Goal: Information Seeking & Learning: Check status

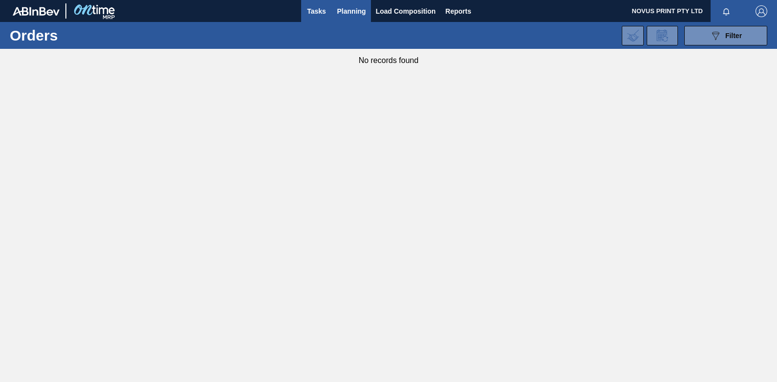
click at [313, 14] on span "Tasks" at bounding box center [316, 11] width 21 height 12
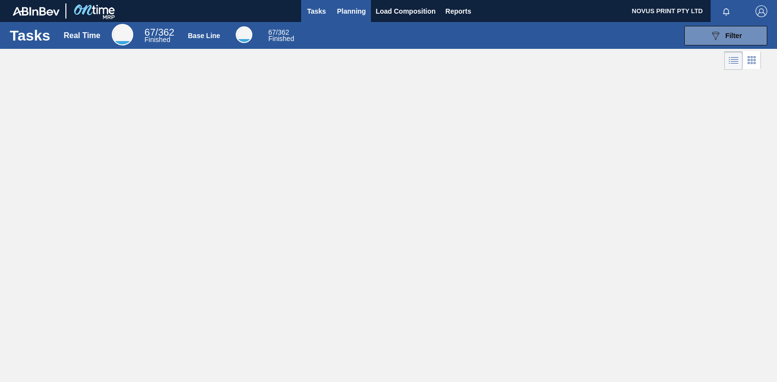
click at [351, 12] on span "Planning" at bounding box center [351, 11] width 29 height 12
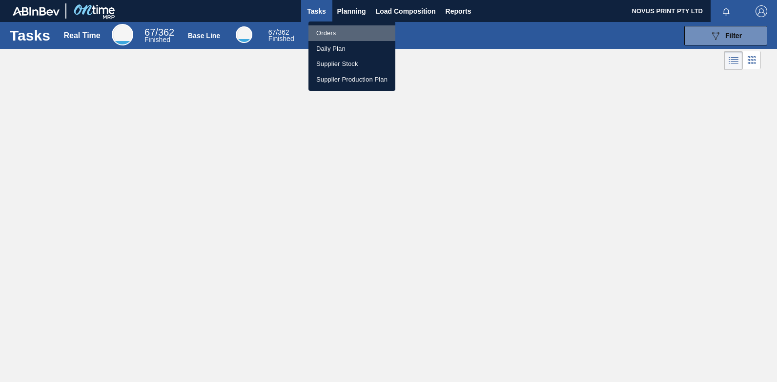
click at [320, 31] on li "Orders" at bounding box center [351, 33] width 87 height 16
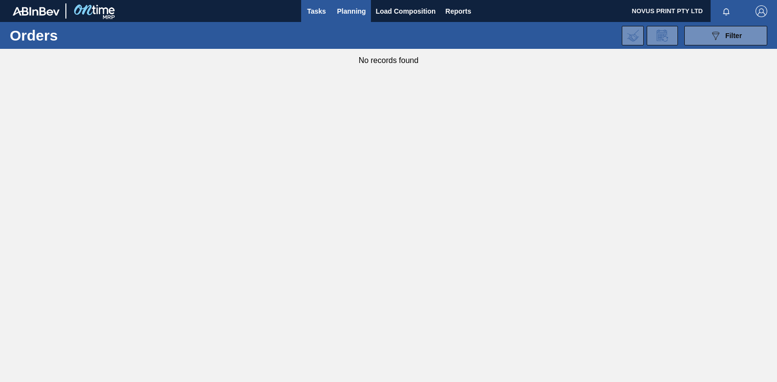
click at [312, 11] on span "Tasks" at bounding box center [316, 11] width 21 height 12
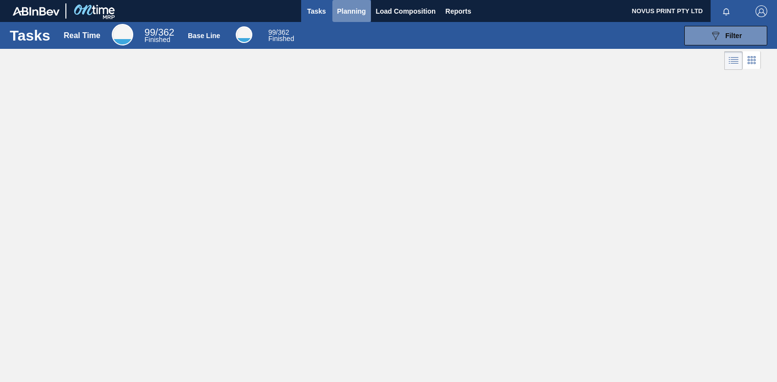
click at [353, 7] on span "Planning" at bounding box center [351, 11] width 29 height 12
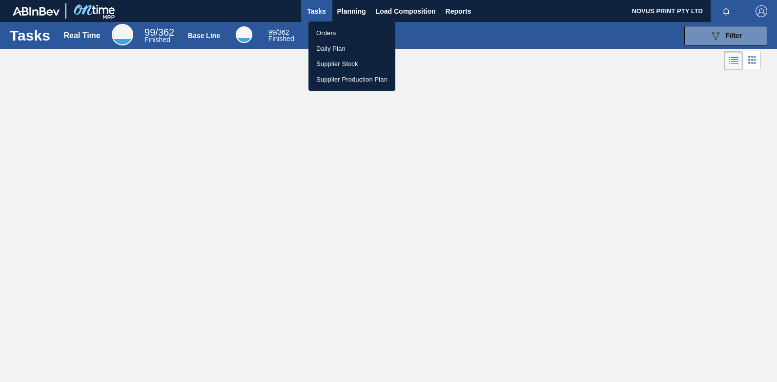
click at [479, 124] on div at bounding box center [388, 191] width 777 height 382
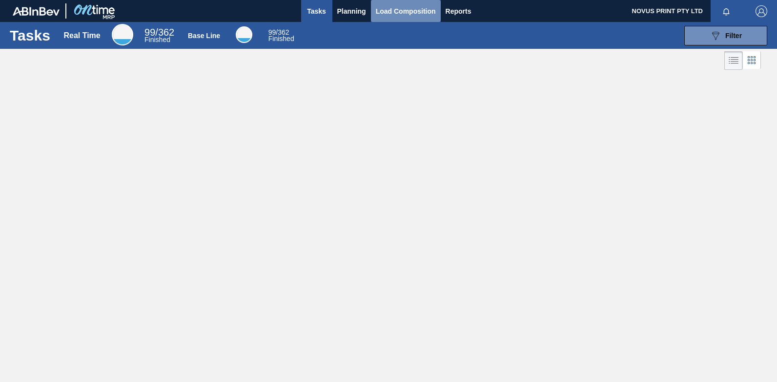
click at [409, 11] on span "Load Composition" at bounding box center [406, 11] width 60 height 12
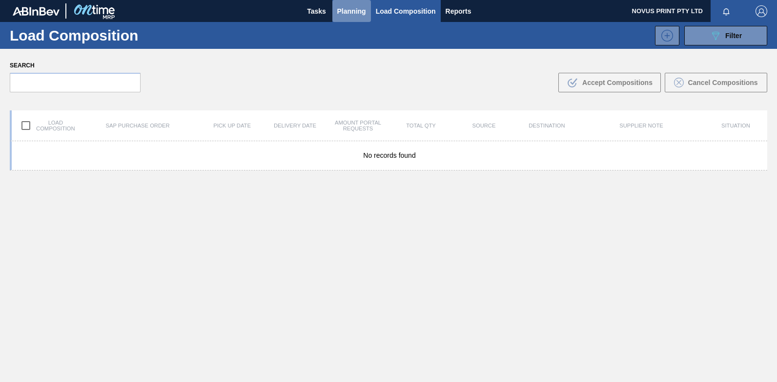
click at [348, 12] on span "Planning" at bounding box center [351, 11] width 29 height 12
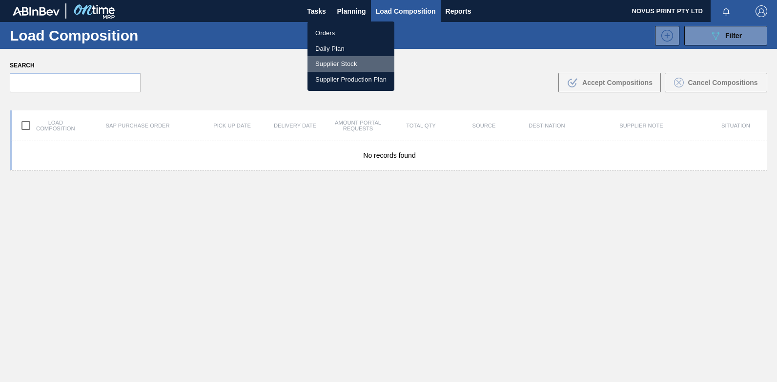
click at [324, 61] on li "Supplier Stock" at bounding box center [350, 64] width 87 height 16
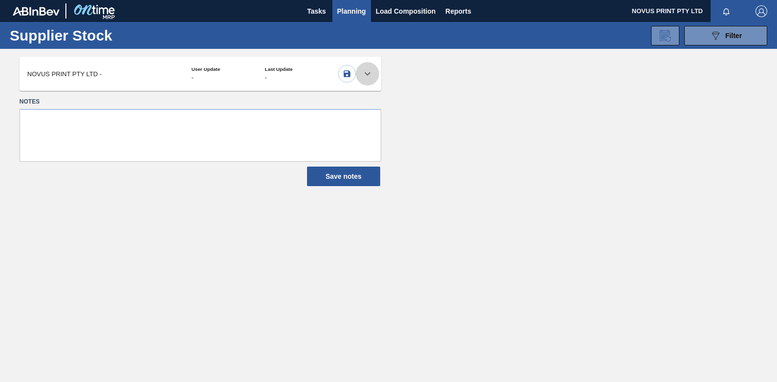
click at [365, 70] on icon at bounding box center [368, 74] width 12 height 12
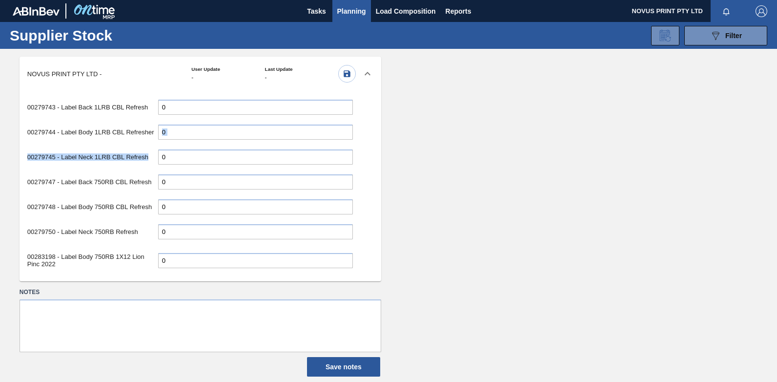
drag, startPoint x: 361, startPoint y: 131, endPoint x: 362, endPoint y: 155, distance: 23.9
click at [362, 155] on div "00279743 - Label Back 1LRB CBL Refresh 0 00279744 - Label Body 1LRB CBL Refresh…" at bounding box center [201, 182] width 362 height 183
click at [316, 11] on span "Tasks" at bounding box center [316, 11] width 21 height 12
